Goal: Information Seeking & Learning: Learn about a topic

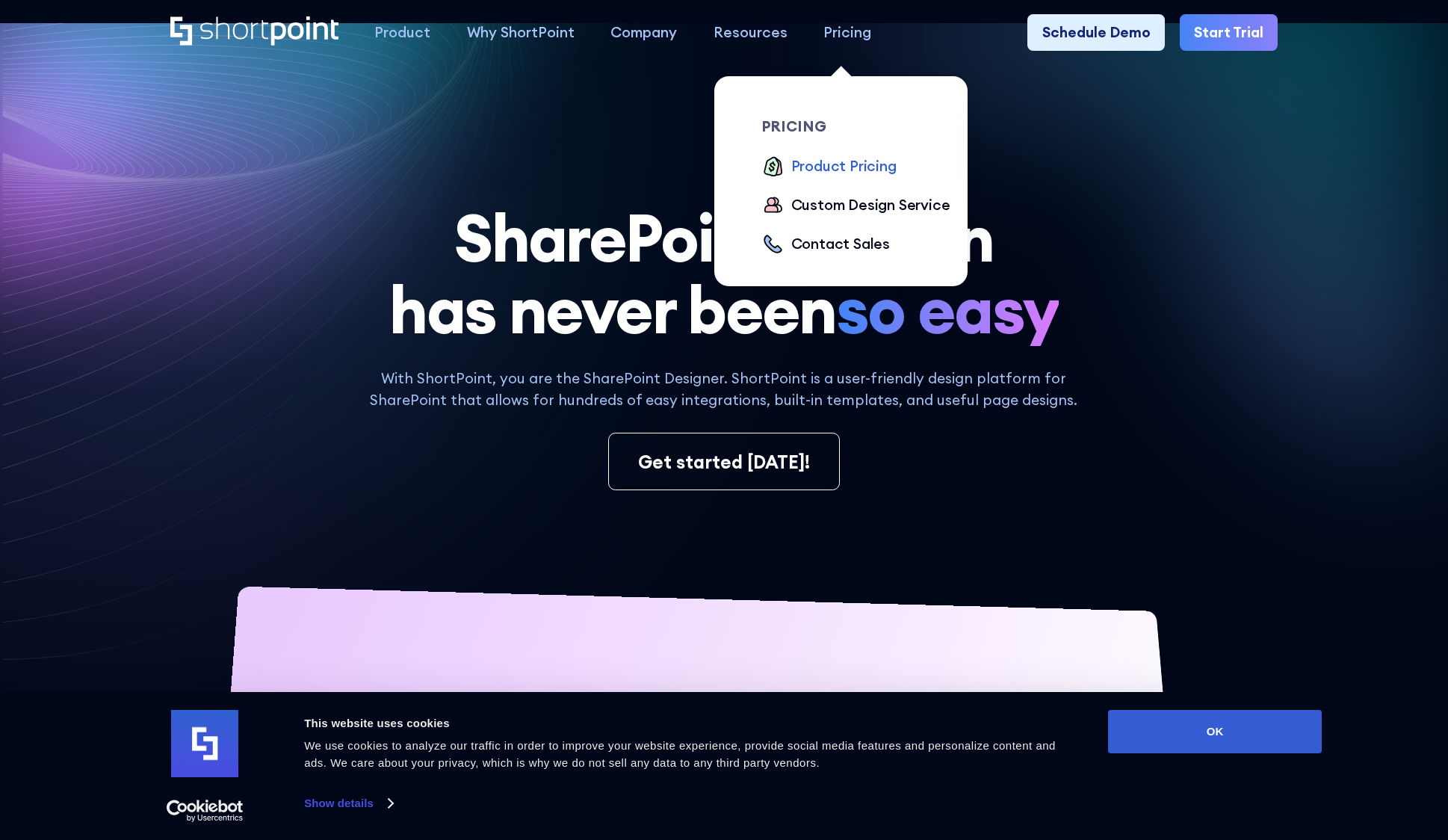
click at [825, 161] on div "Product Pricing" at bounding box center [844, 166] width 105 height 21
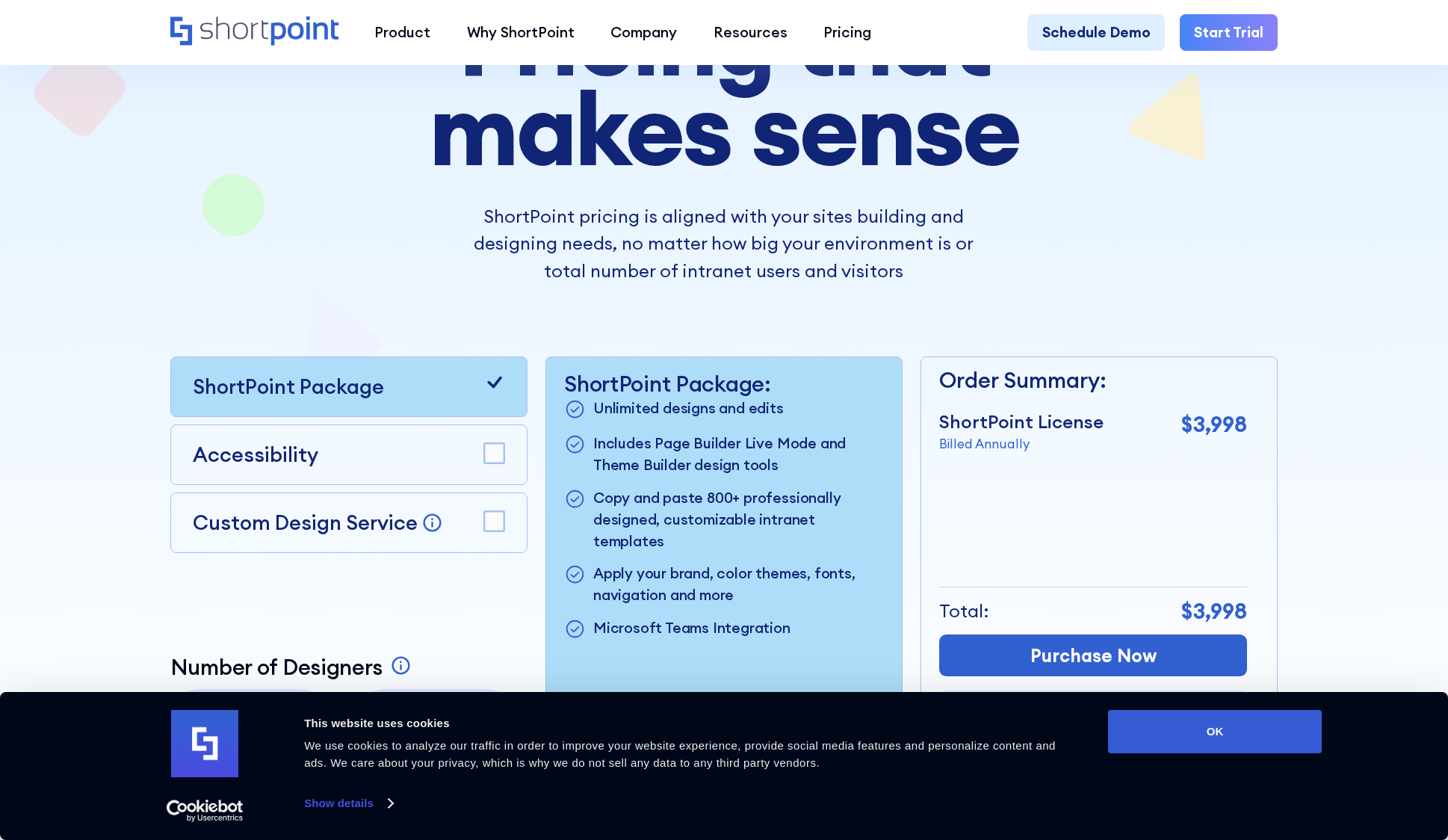
scroll to position [374, 0]
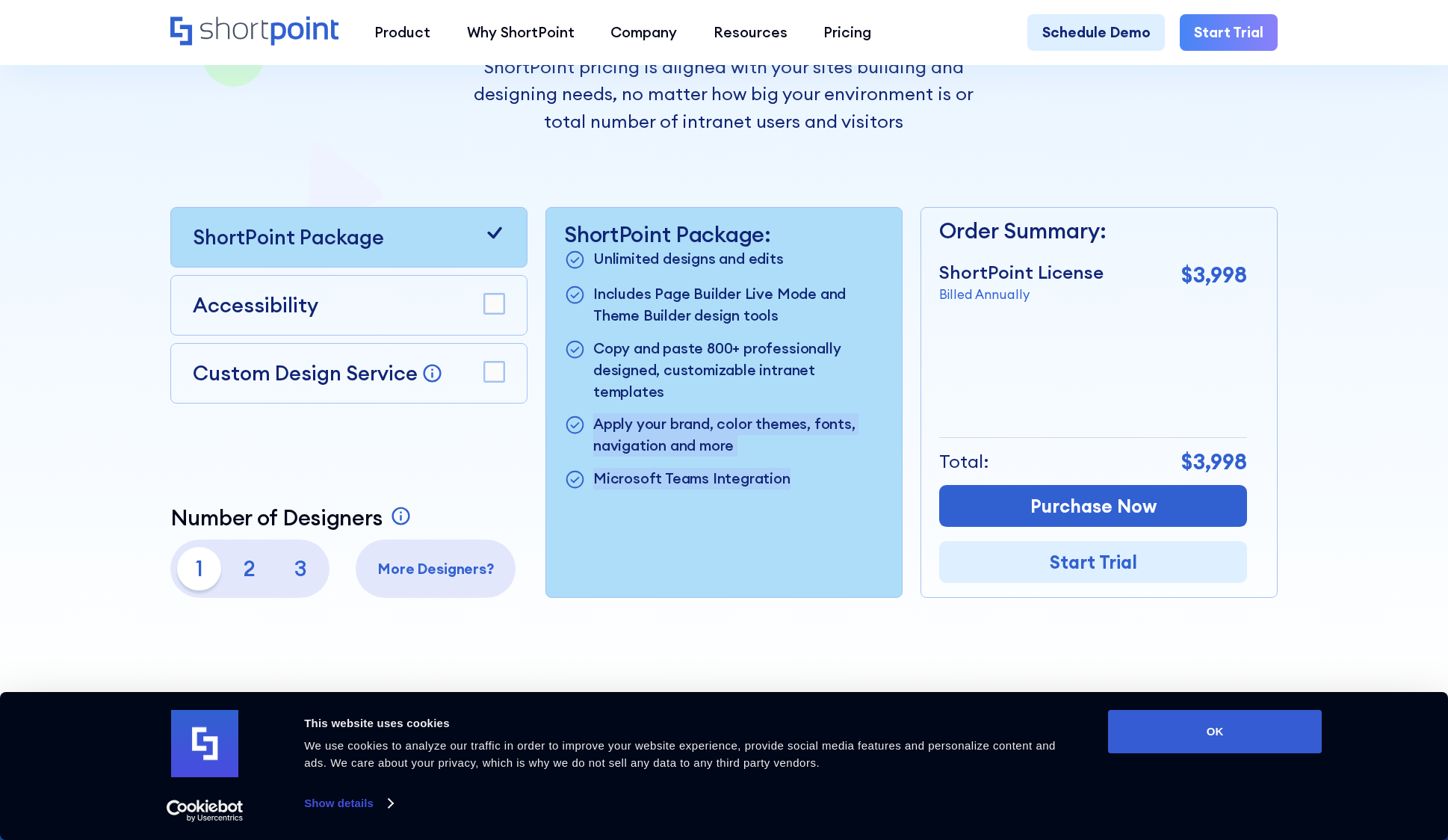
drag, startPoint x: 603, startPoint y: 402, endPoint x: 784, endPoint y: 458, distance: 189.5
click at [784, 458] on ul "Unlimited designs and edits Includes Page Builder Live Mode and Theme Builder d…" at bounding box center [723, 369] width 320 height 243
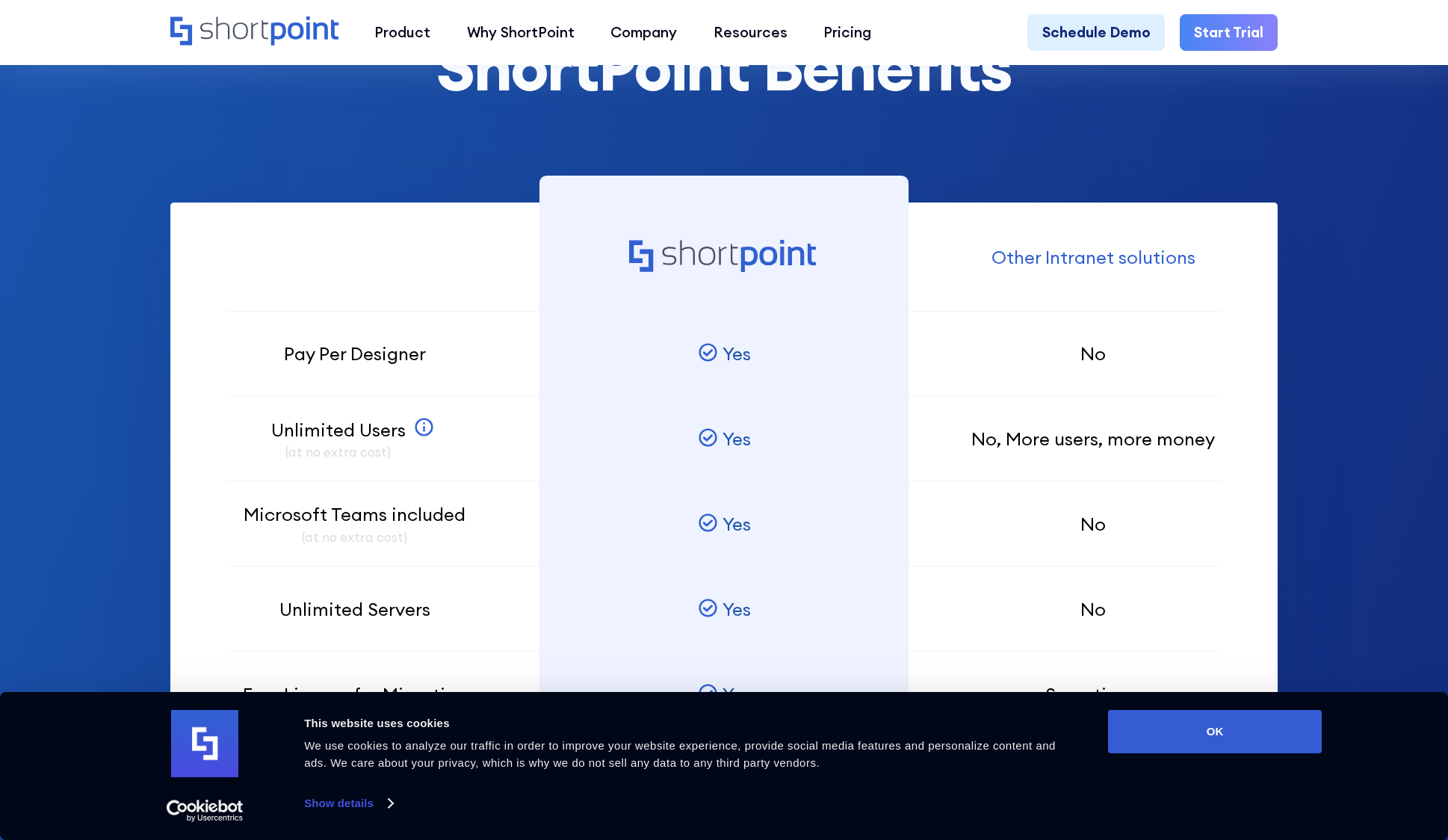
scroll to position [1270, 0]
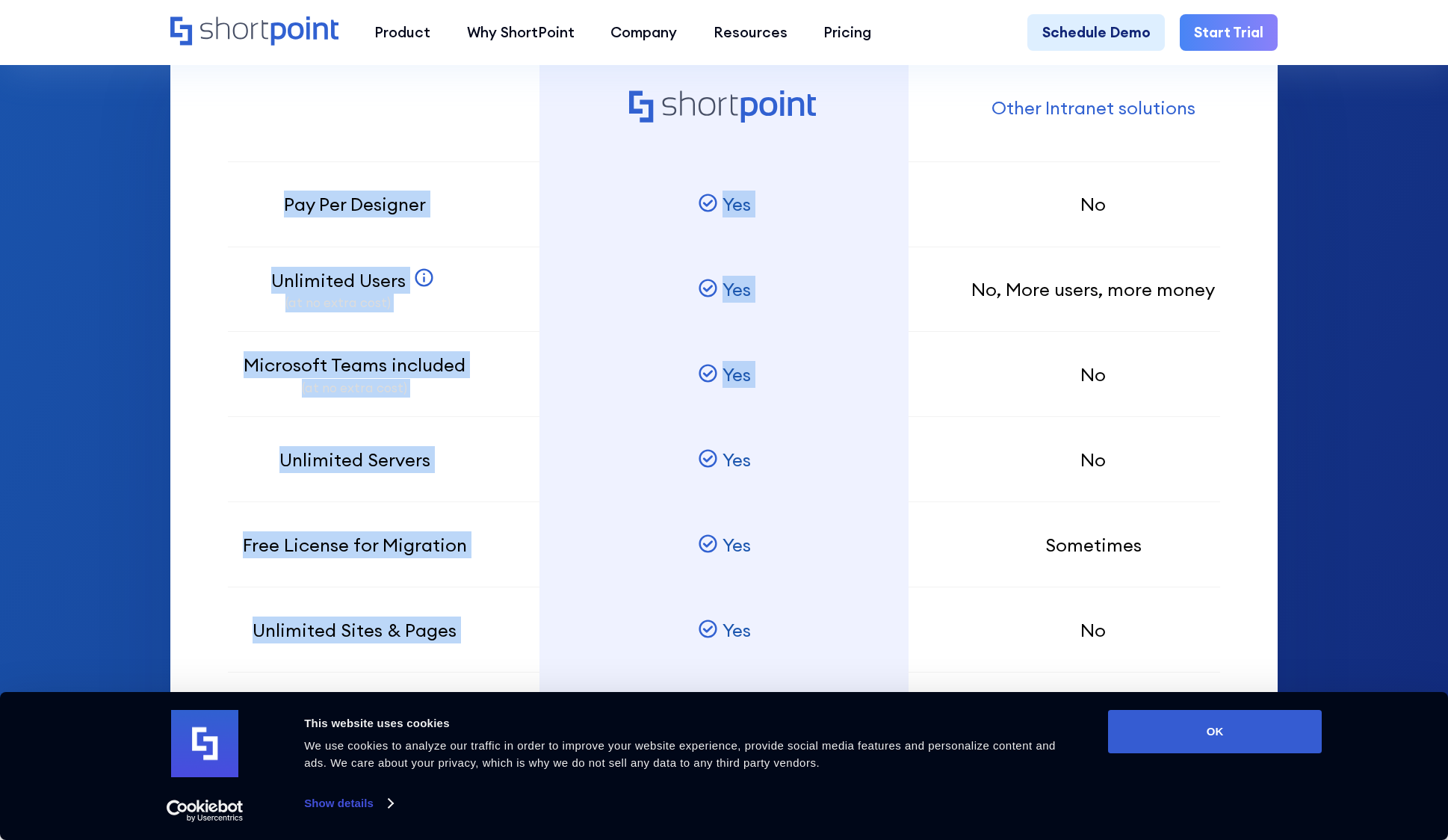
drag, startPoint x: 261, startPoint y: 223, endPoint x: 565, endPoint y: 433, distance: 369.5
click at [565, 433] on div "Pay Per Designer Unlimited Users (at no extra cost) SharePoint Users can view t…" at bounding box center [724, 491] width 1108 height 874
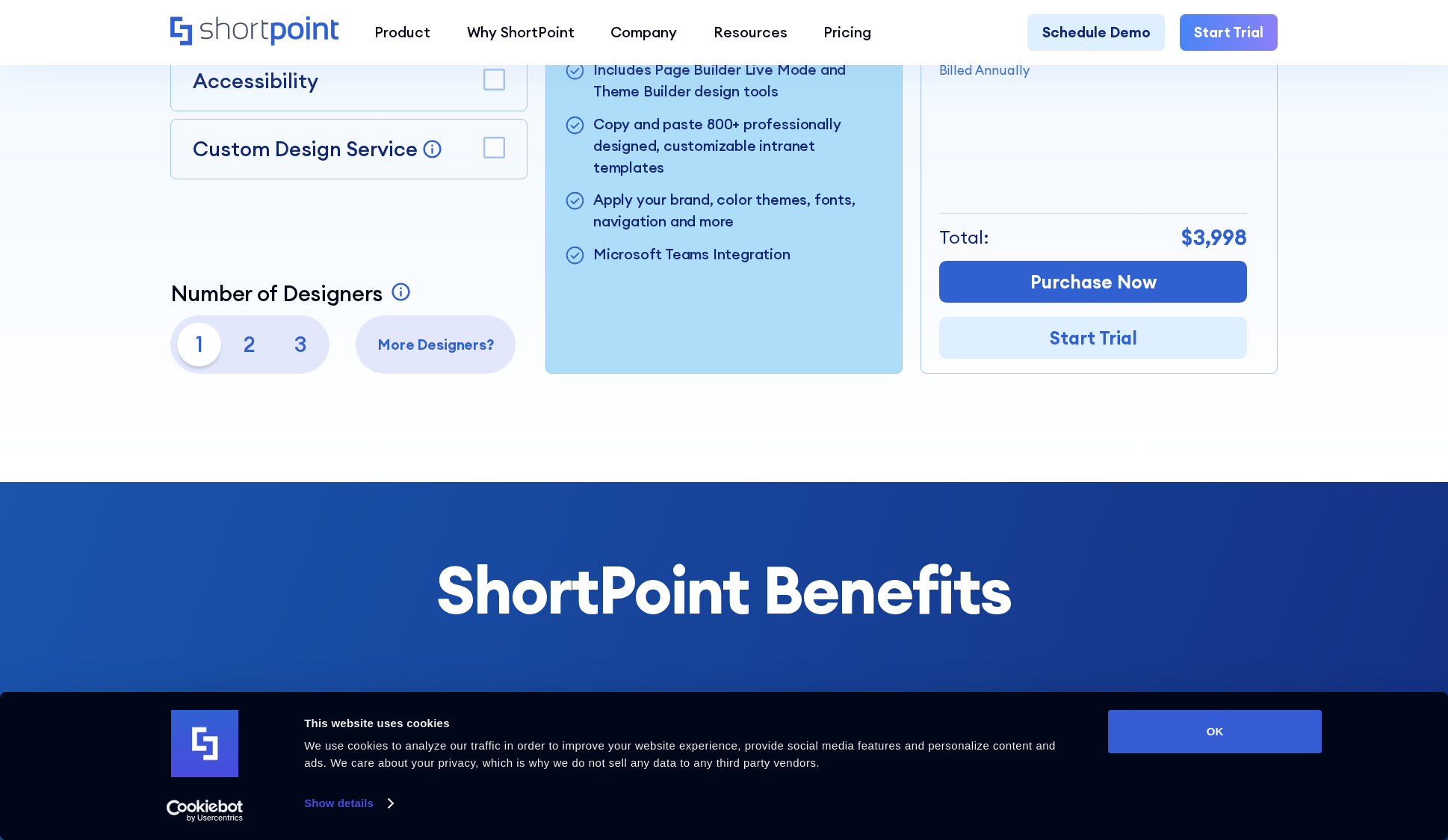
scroll to position [75, 0]
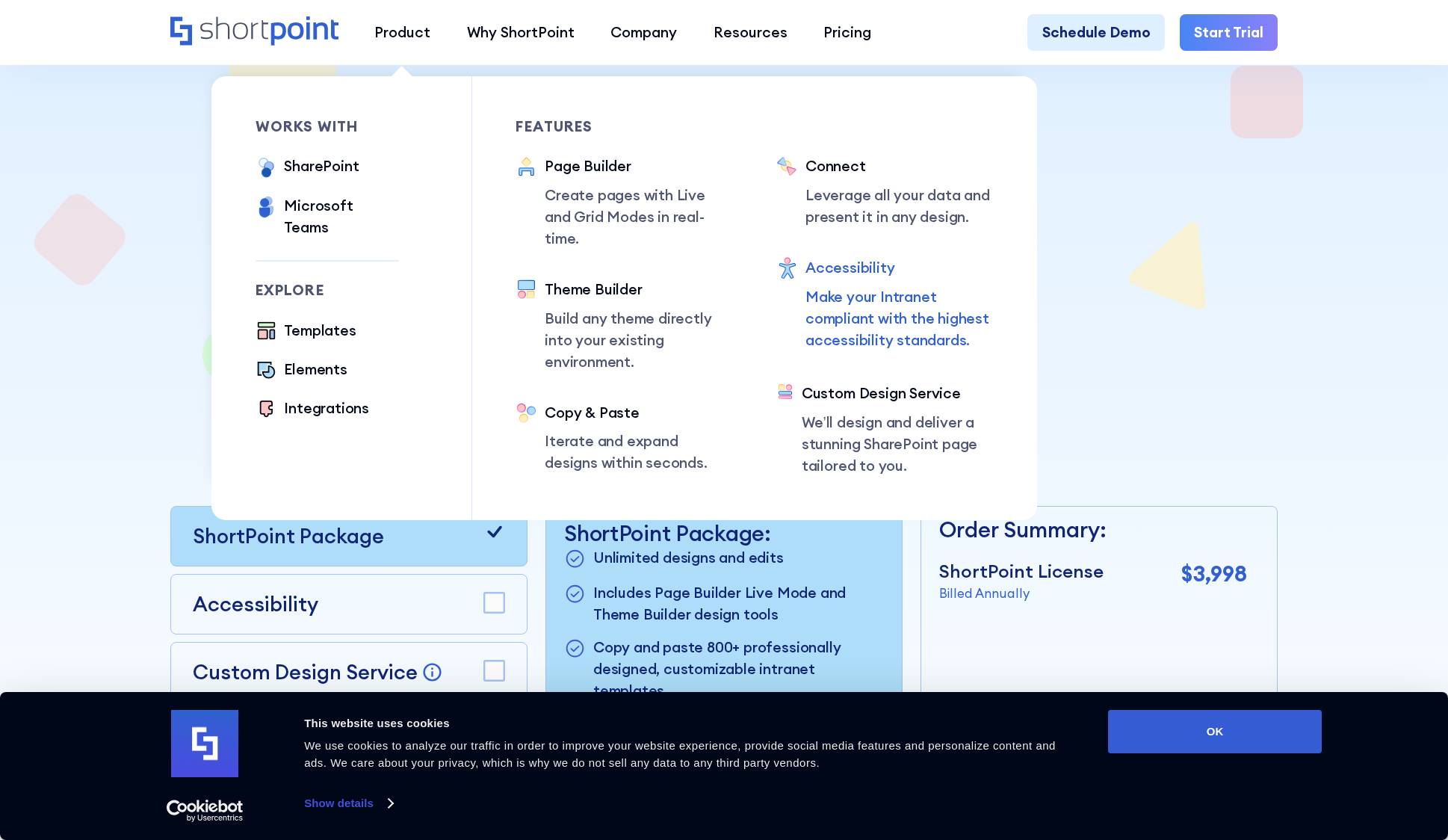
click at [843, 266] on div "Accessibility" at bounding box center [899, 268] width 188 height 21
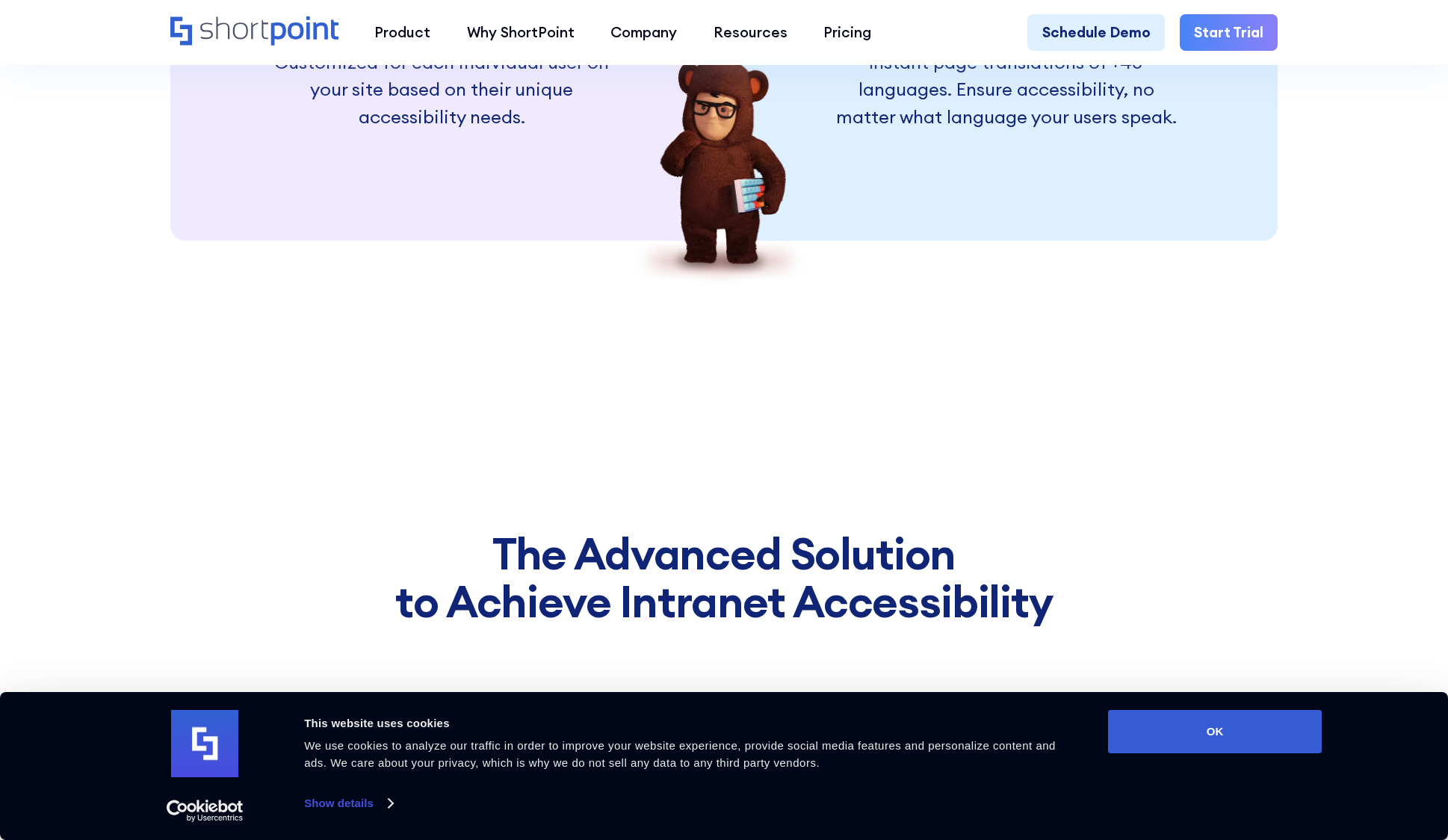
scroll to position [7472, 0]
